Goal: Check status: Check status

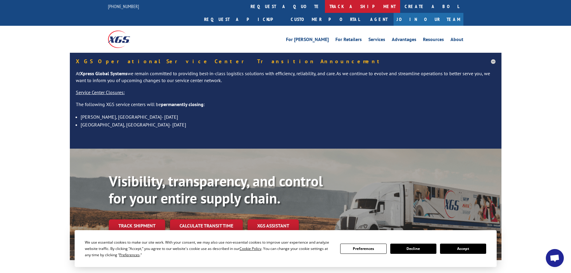
click at [325, 1] on link "track a shipment" at bounding box center [362, 6] width 75 height 13
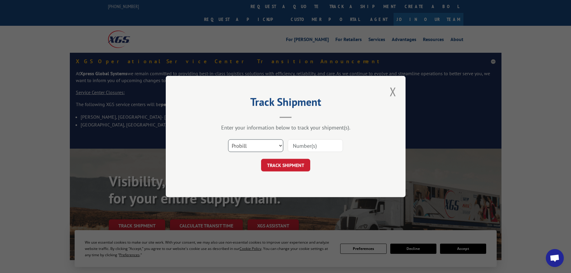
click at [253, 145] on select "Select category... Probill BOL PO" at bounding box center [255, 145] width 55 height 13
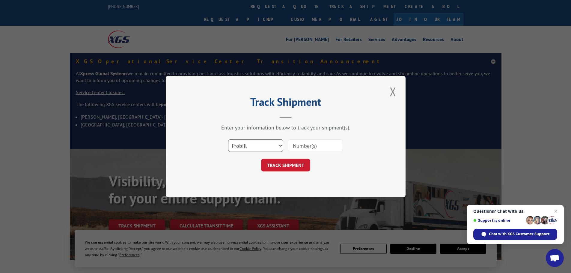
select select "bol"
click at [228, 139] on select "Select category... Probill BOL PO" at bounding box center [255, 145] width 55 height 13
click at [305, 145] on input at bounding box center [315, 145] width 55 height 13
paste input "5951842"
type input "5951842"
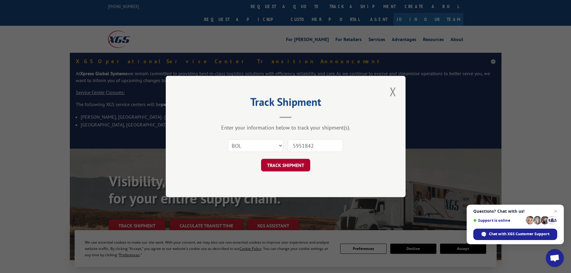
click at [290, 165] on button "TRACK SHIPMENT" at bounding box center [285, 165] width 49 height 13
